Goal: Task Accomplishment & Management: Manage account settings

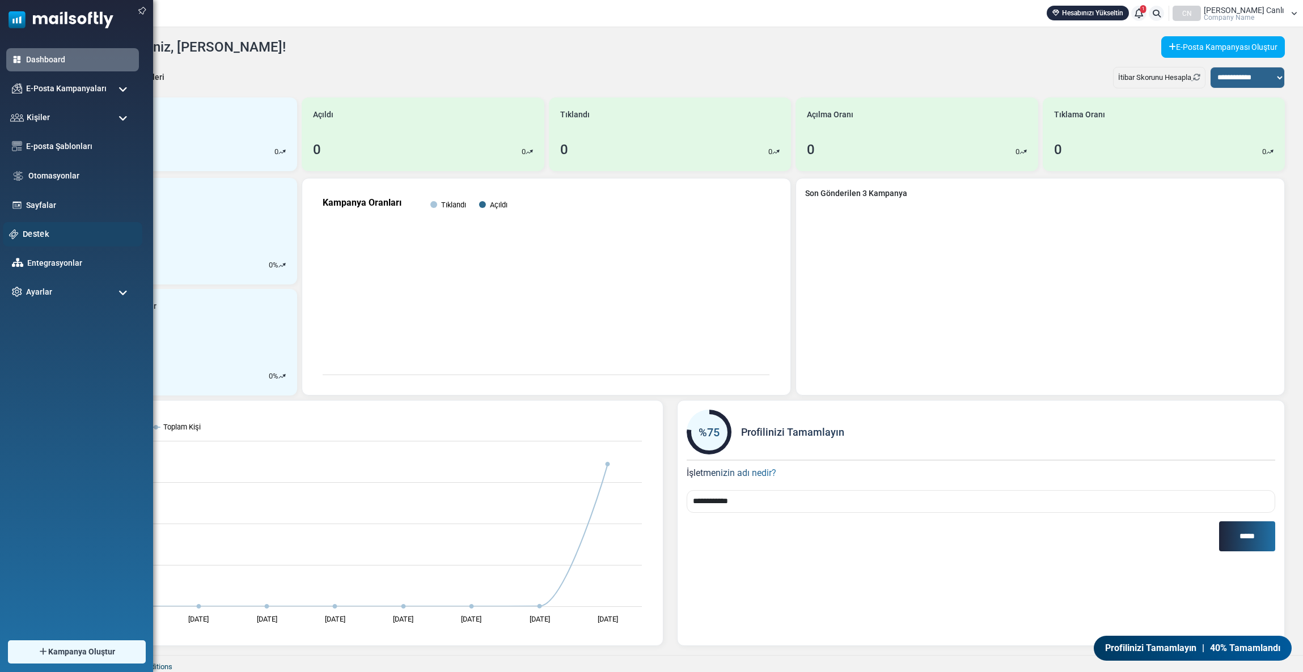
click at [41, 234] on link "Destek" at bounding box center [79, 234] width 113 height 12
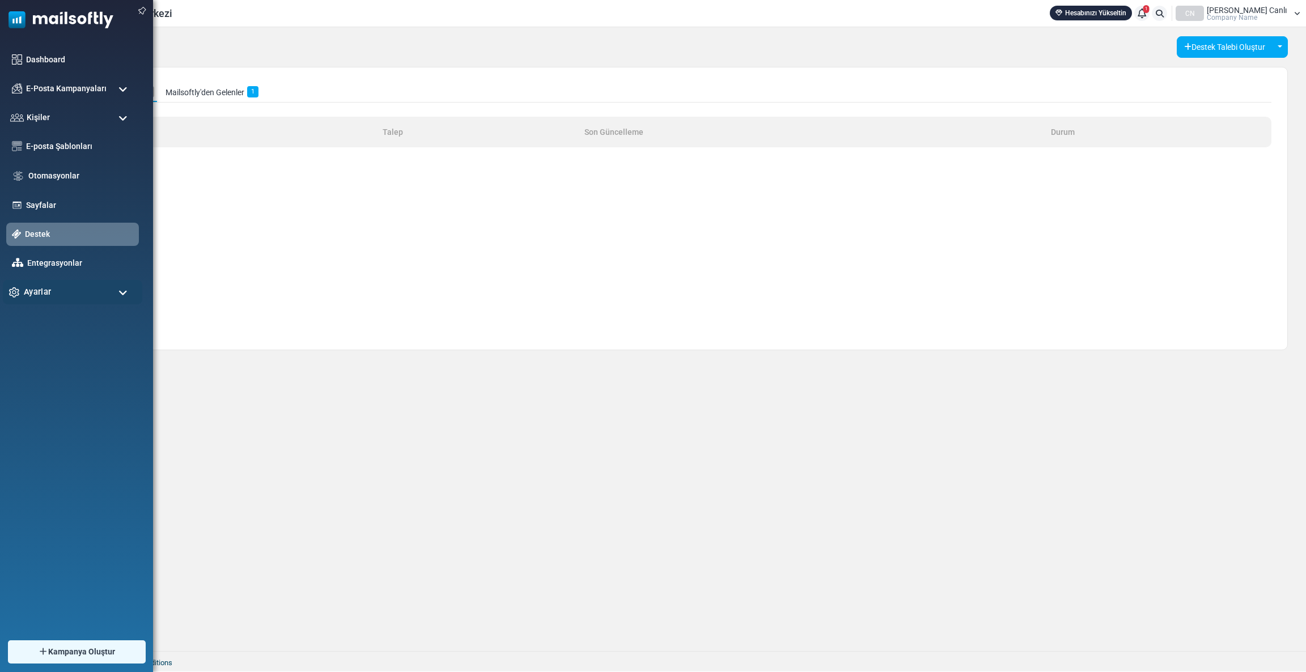
click at [43, 289] on span "Ayarlar" at bounding box center [37, 292] width 27 height 12
click at [50, 379] on link "E-Posta Ayarları" at bounding box center [71, 379] width 136 height 11
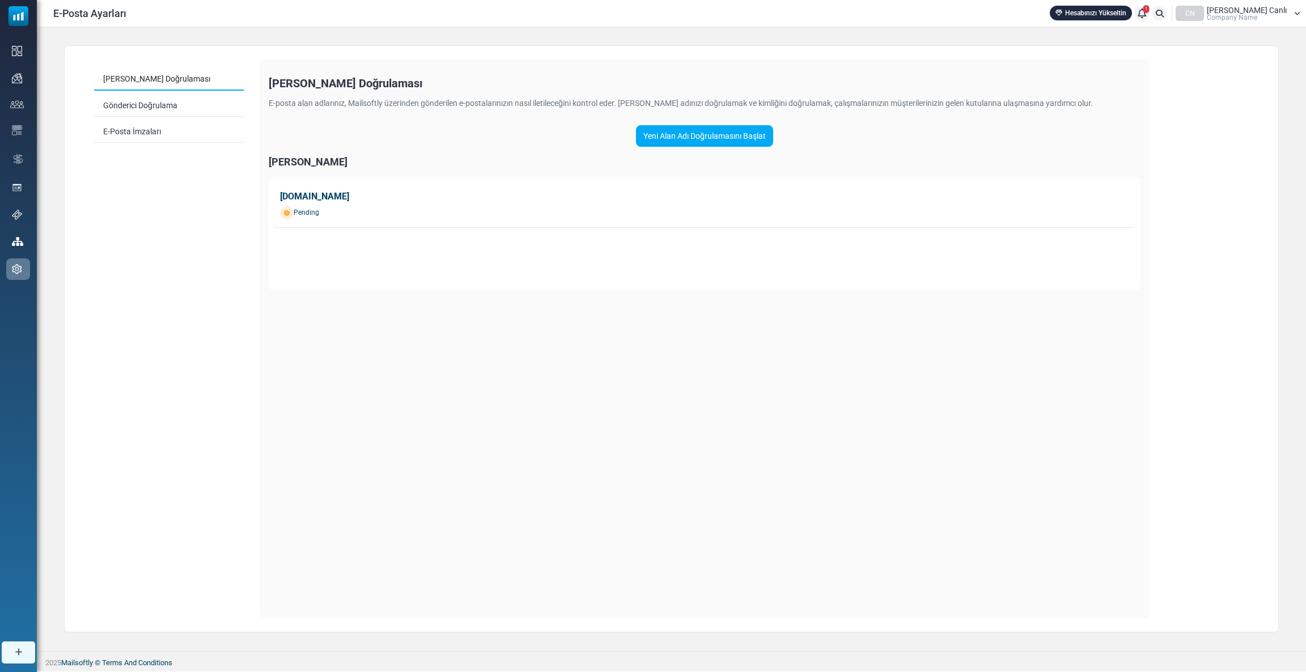
click at [341, 206] on link "[DOMAIN_NAME] Pending" at bounding box center [704, 205] width 860 height 45
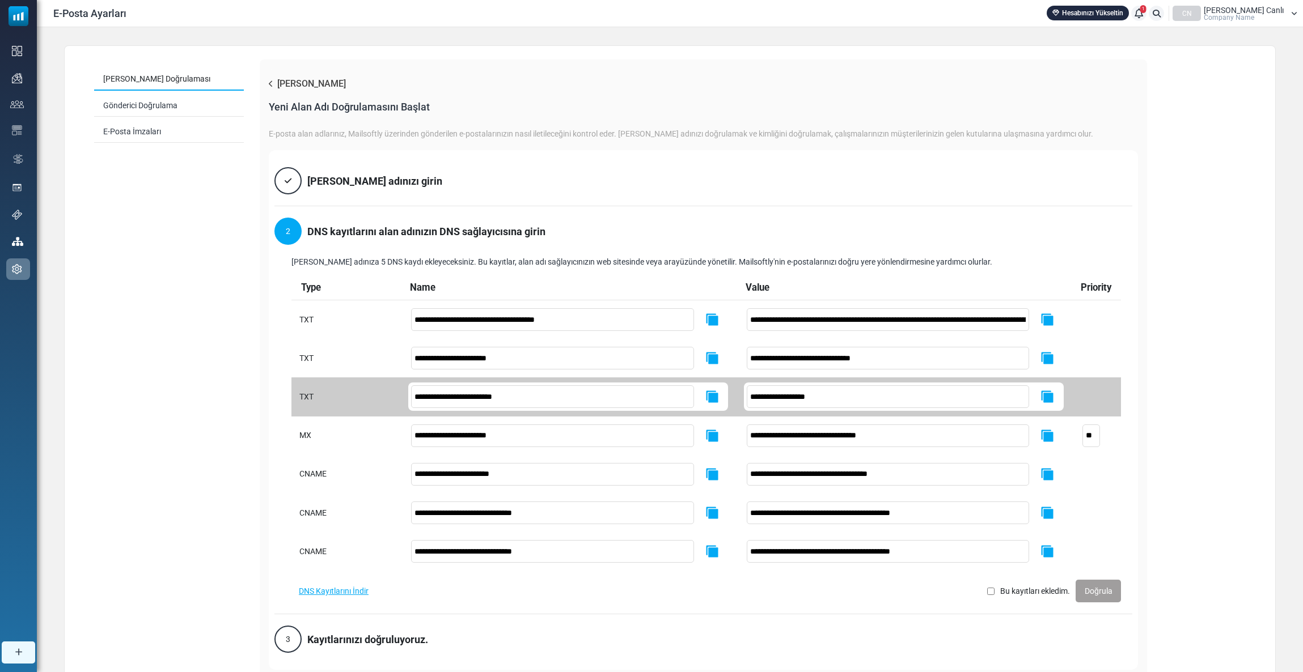
scroll to position [77, 0]
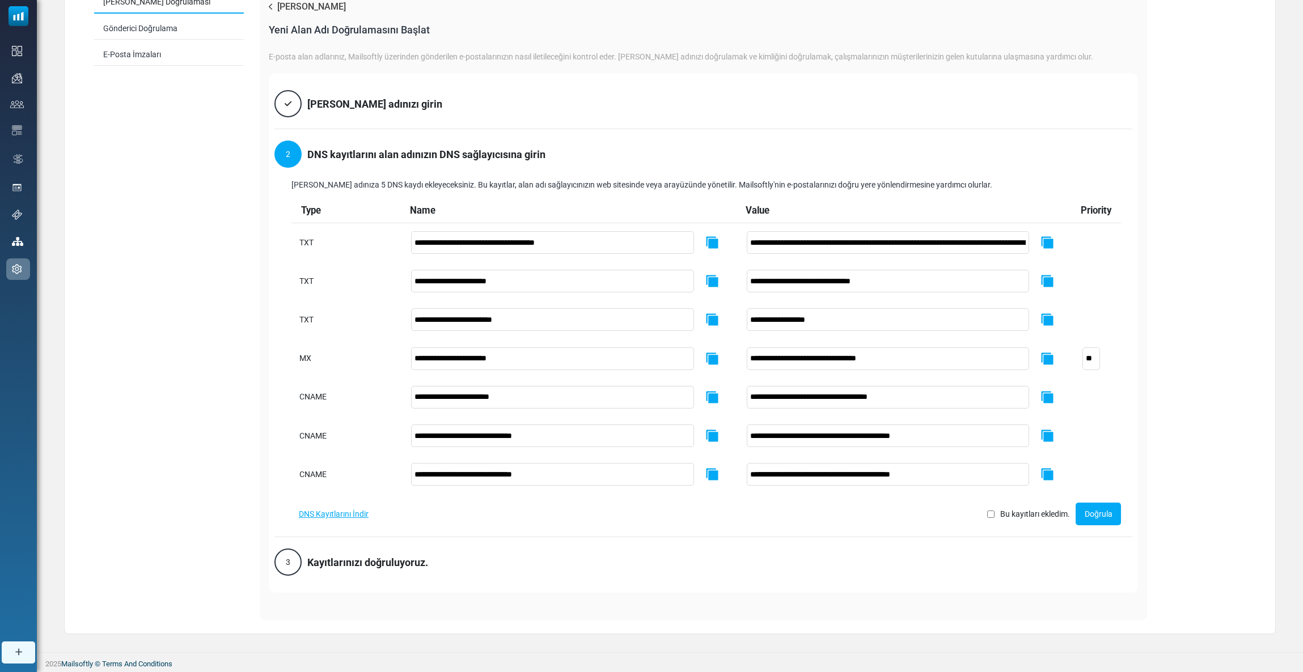
click at [1105, 511] on link "Doğrula" at bounding box center [1097, 514] width 45 height 23
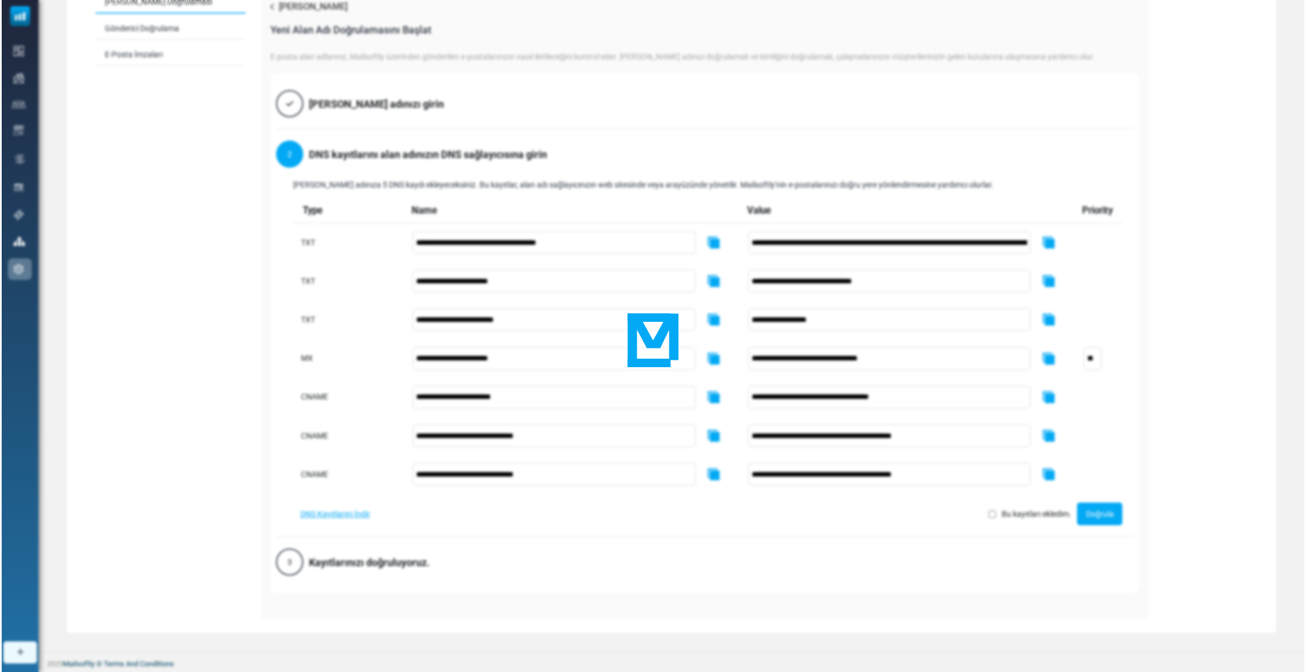
scroll to position [0, 0]
